Goal: Check status: Check status

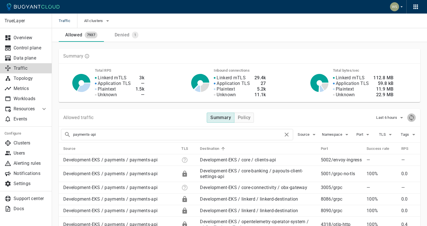
click at [412, 118] on icon "Refresh metrics" at bounding box center [411, 117] width 7 height 7
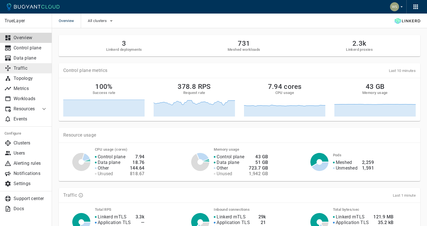
click at [35, 67] on p "Traffic" at bounding box center [31, 68] width 34 height 6
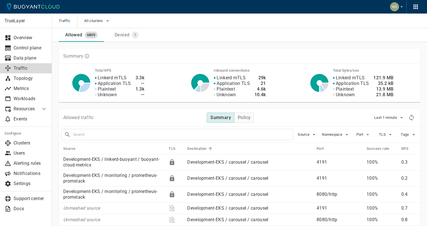
click at [250, 138] on input "text" at bounding box center [183, 135] width 220 height 8
type input "payments-api"
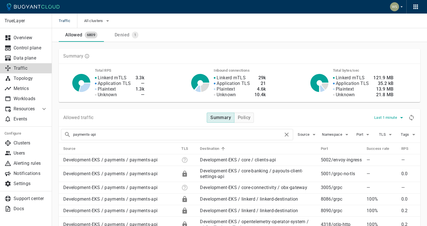
click at [380, 115] on button "Last 1 minute" at bounding box center [389, 117] width 31 height 8
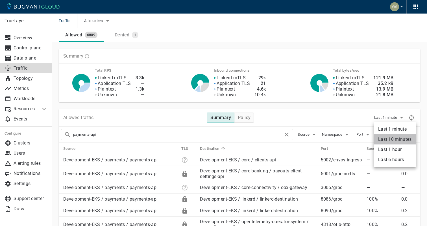
click at [389, 137] on li "Last 10 minutes" at bounding box center [395, 139] width 43 height 10
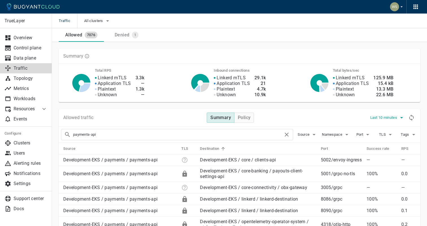
click at [400, 118] on icon "button" at bounding box center [401, 117] width 7 height 7
click at [391, 148] on li "Last 1 hour" at bounding box center [391, 150] width 43 height 10
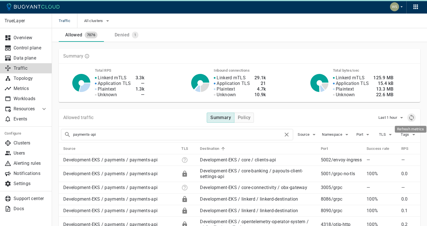
click at [410, 118] on icon "Refresh metrics" at bounding box center [411, 117] width 7 height 7
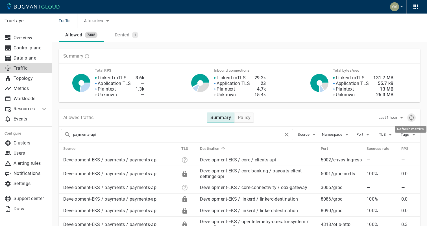
click at [410, 118] on icon "Refresh metrics" at bounding box center [411, 117] width 7 height 7
click at [412, 115] on icon "Refresh metrics" at bounding box center [411, 117] width 7 height 7
click at [411, 118] on icon "Refresh metrics" at bounding box center [411, 117] width 7 height 7
